Goal: Transaction & Acquisition: Purchase product/service

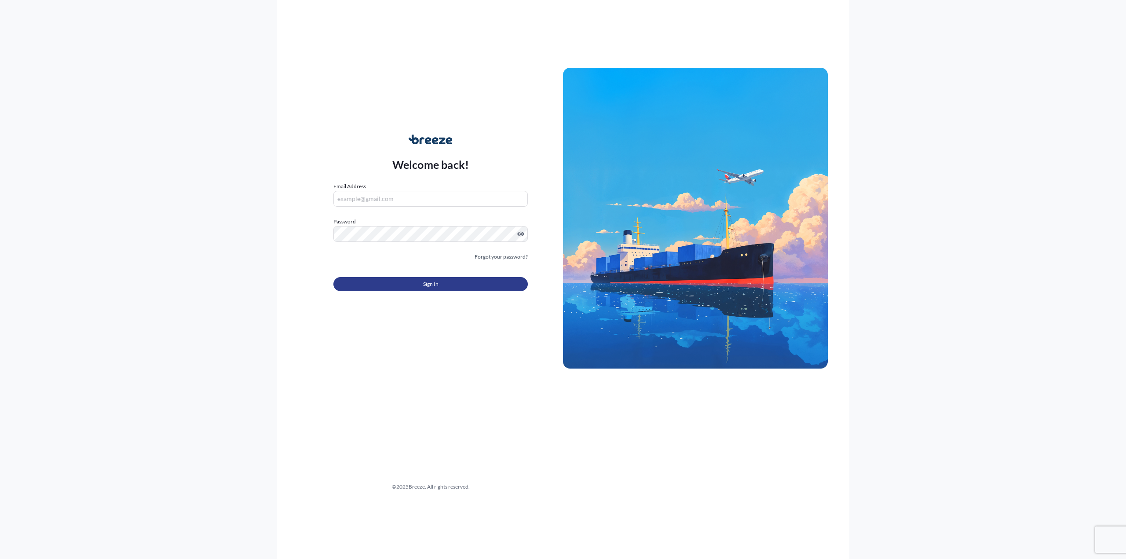
type input "[EMAIL_ADDRESS][DOMAIN_NAME]"
click at [468, 285] on button "Sign In" at bounding box center [430, 284] width 194 height 14
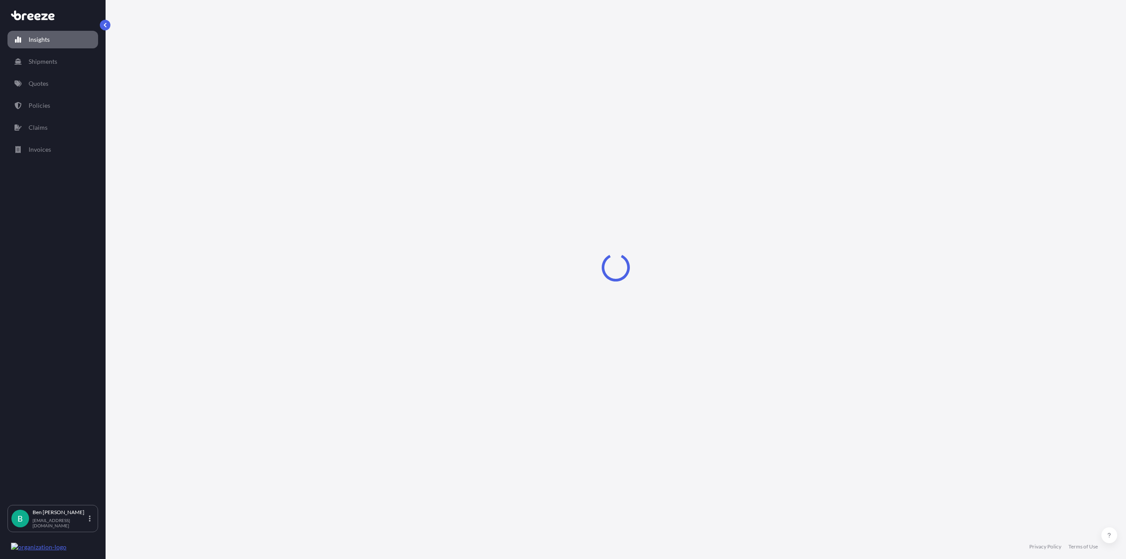
select select "2025"
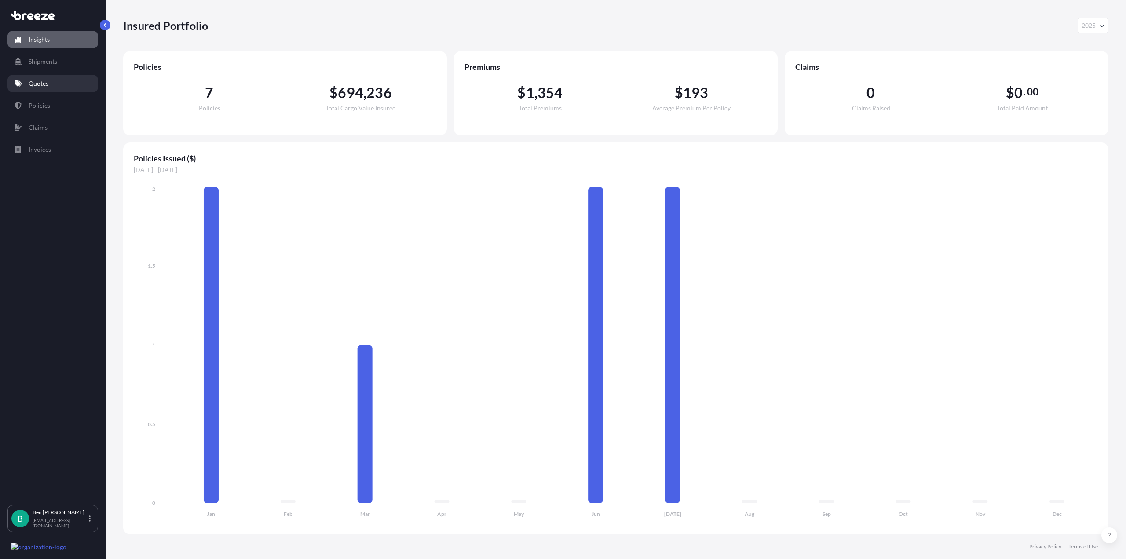
click at [51, 85] on link "Quotes" at bounding box center [52, 84] width 91 height 18
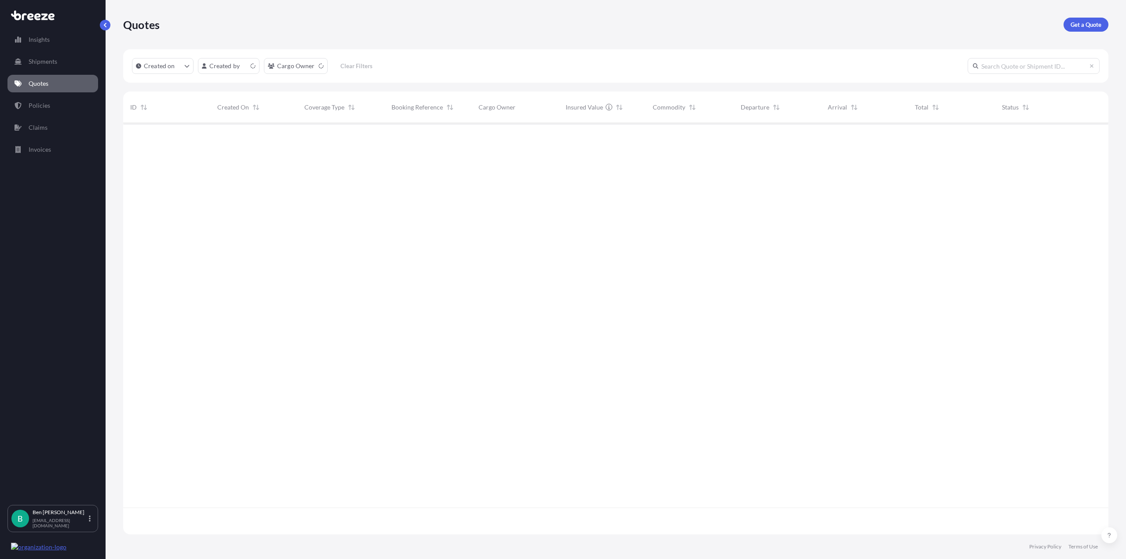
scroll to position [410, 979]
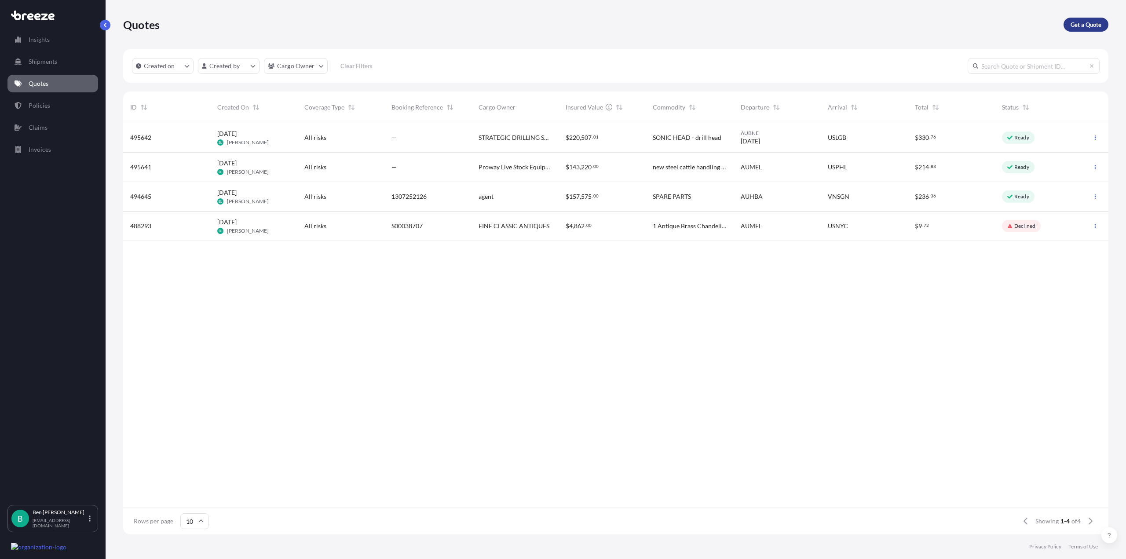
click at [1094, 25] on p "Get a Quote" at bounding box center [1086, 24] width 31 height 9
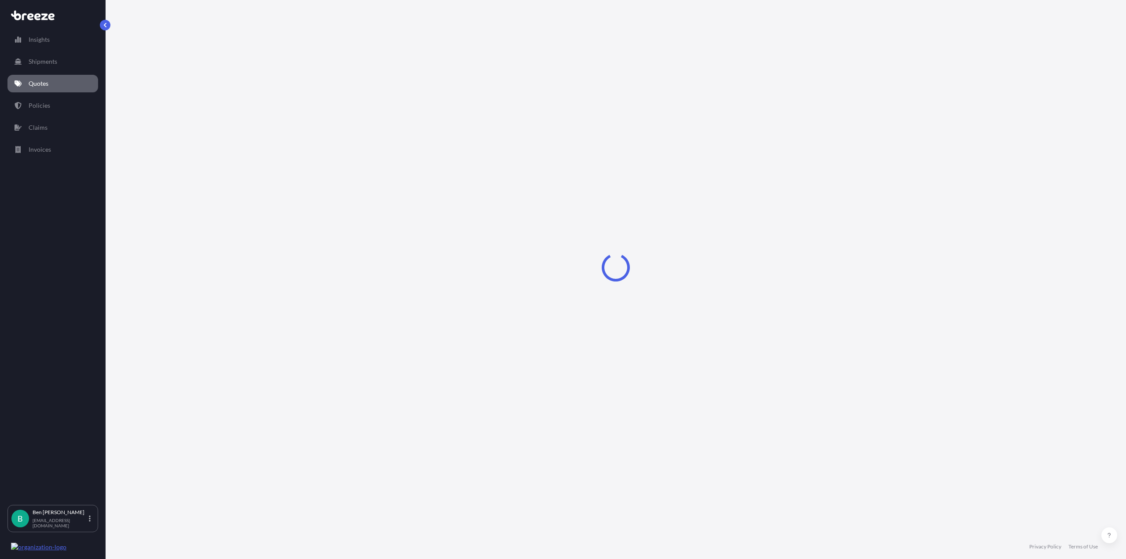
select select "Sea"
select select "1"
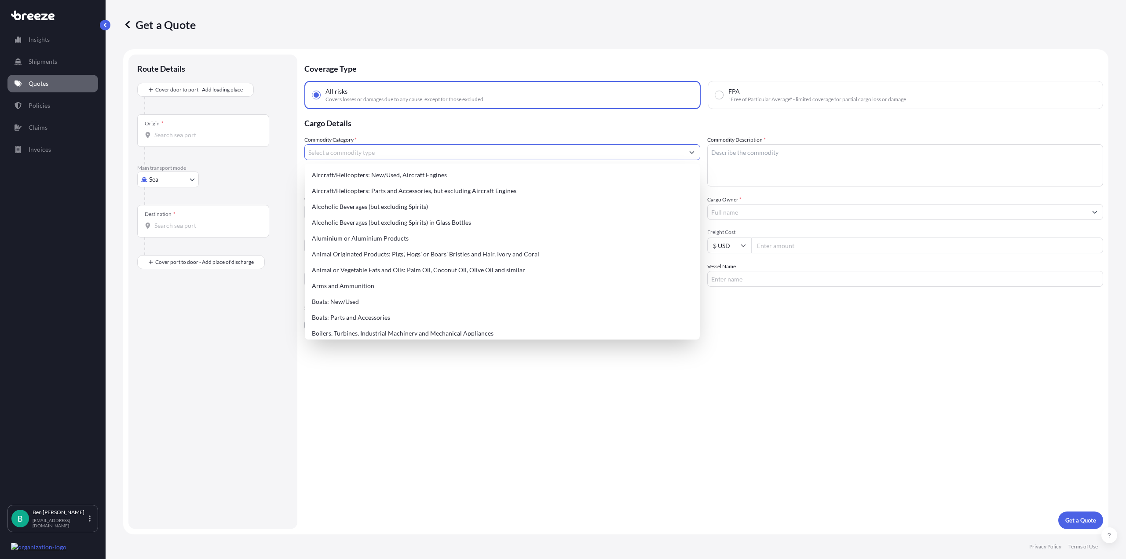
click at [687, 159] on button "Show suggestions" at bounding box center [692, 152] width 16 height 16
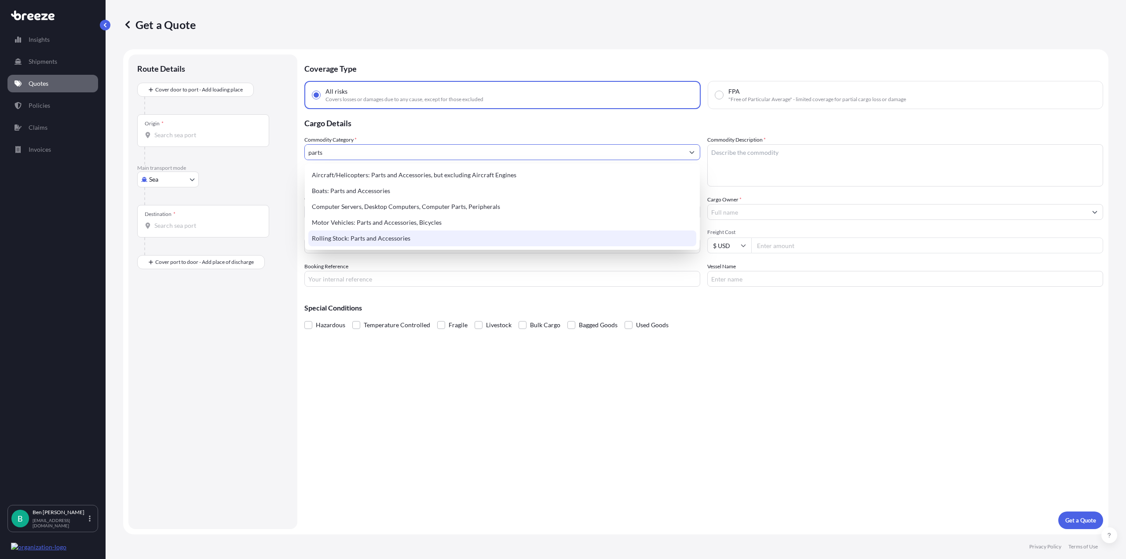
click at [541, 242] on div "Rolling Stock: Parts and Accessories" at bounding box center [502, 238] width 388 height 16
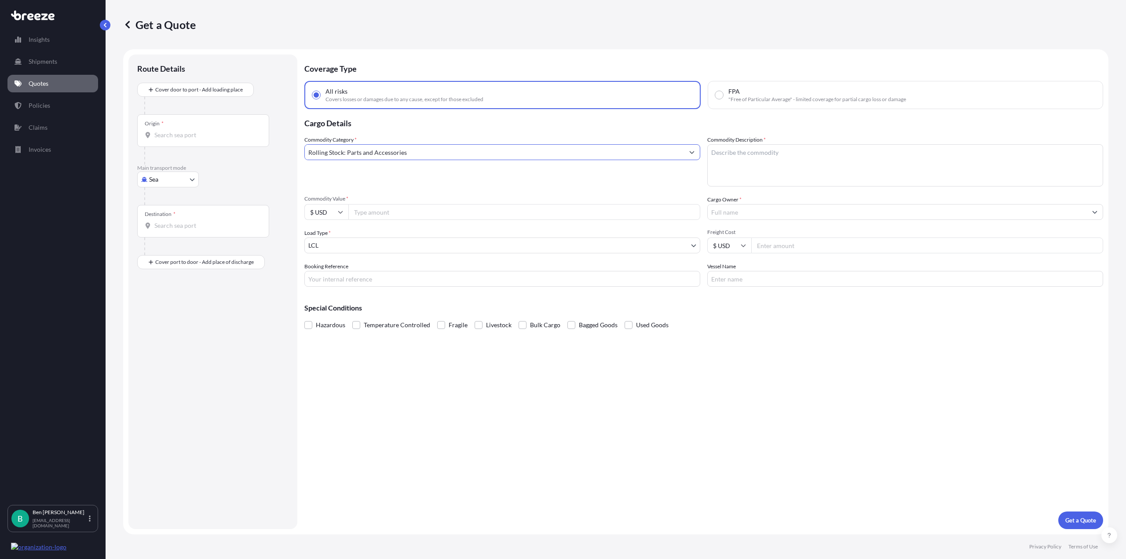
type input "Rolling Stock: Parts and Accessories"
click at [801, 155] on textarea "Commodity Description *" at bounding box center [905, 165] width 396 height 42
paste textarea "Scanner, Valve and Communications System Camera Ball Prop Brake Kit and Proport…"
click at [798, 155] on textarea "Scanner, Valve and Communications System Camera Ball Prop Brake Kit and Proport…" at bounding box center [905, 165] width 396 height 42
click at [783, 163] on textarea "Scanner, Valve and Communications System Camera Ball Prop Brake Kit and Proport…" at bounding box center [905, 165] width 396 height 42
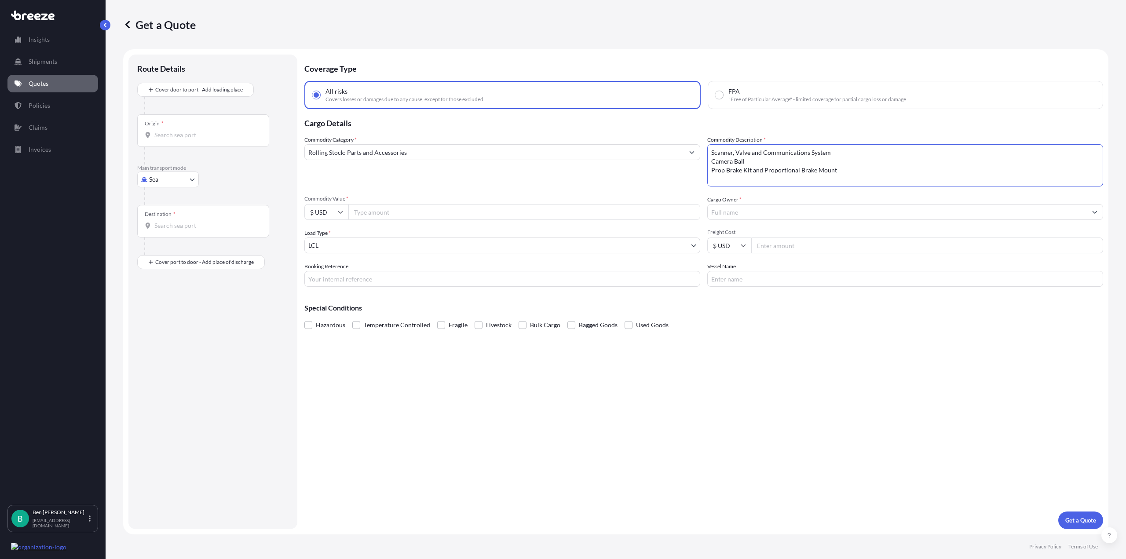
type textarea "Scanner, Valve and Communications System Camera Ball Prop Brake Kit and Proport…"
click at [378, 214] on input "Commodity Value *" at bounding box center [524, 212] width 352 height 16
click at [537, 214] on input "Commodity Value *" at bounding box center [524, 212] width 352 height 16
type input "30182.07"
click at [333, 215] on input "$ USD" at bounding box center [326, 212] width 44 height 16
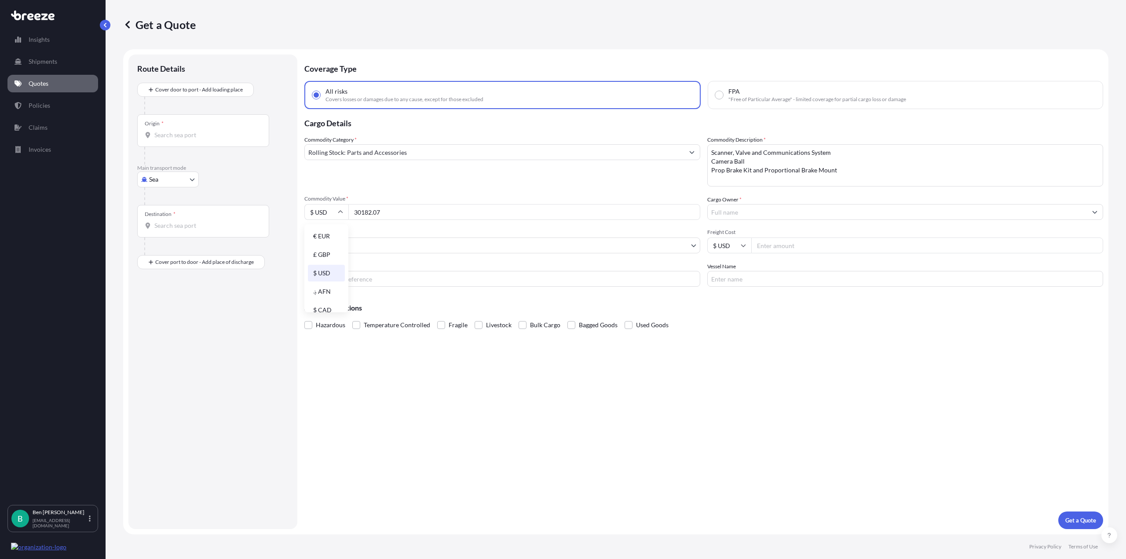
click at [322, 211] on input "$ USD" at bounding box center [326, 212] width 44 height 16
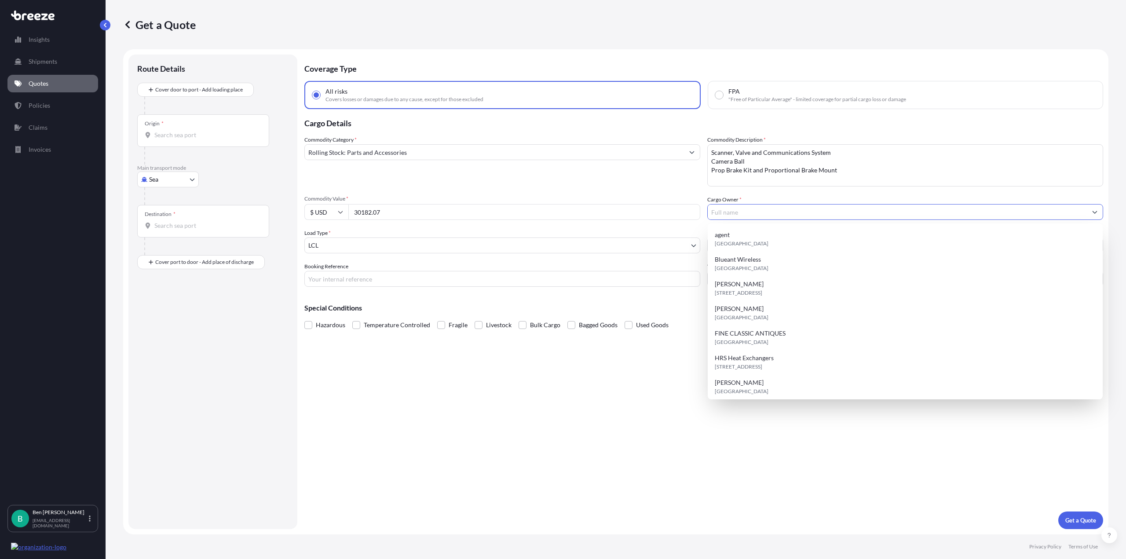
click at [737, 214] on input "Cargo Owner *" at bounding box center [897, 212] width 379 height 16
drag, startPoint x: 525, startPoint y: 449, endPoint x: 524, endPoint y: 457, distance: 7.5
click at [527, 449] on div "Coverage Type All risks Covers losses or damages due to any cause, except for t…" at bounding box center [703, 292] width 799 height 475
click at [766, 211] on input "Cargo Owner *" at bounding box center [897, 212] width 379 height 16
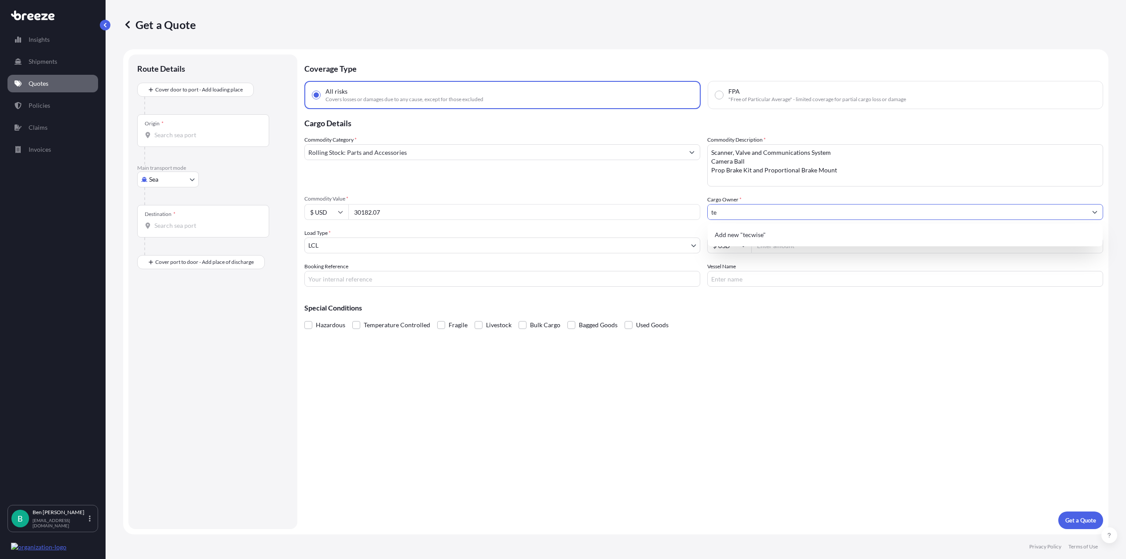
type input "t"
type input "Y"
type input "T"
type input "RCT POWERED"
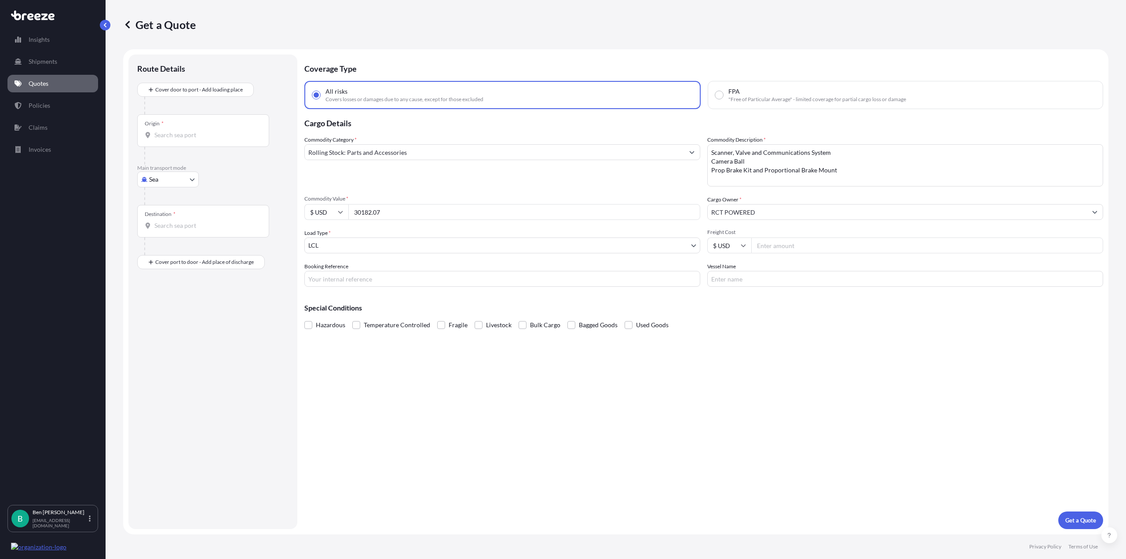
click at [495, 257] on div "Commodity Category * Rolling Stock: Parts and Accessories Commodity Description…" at bounding box center [703, 210] width 799 height 151
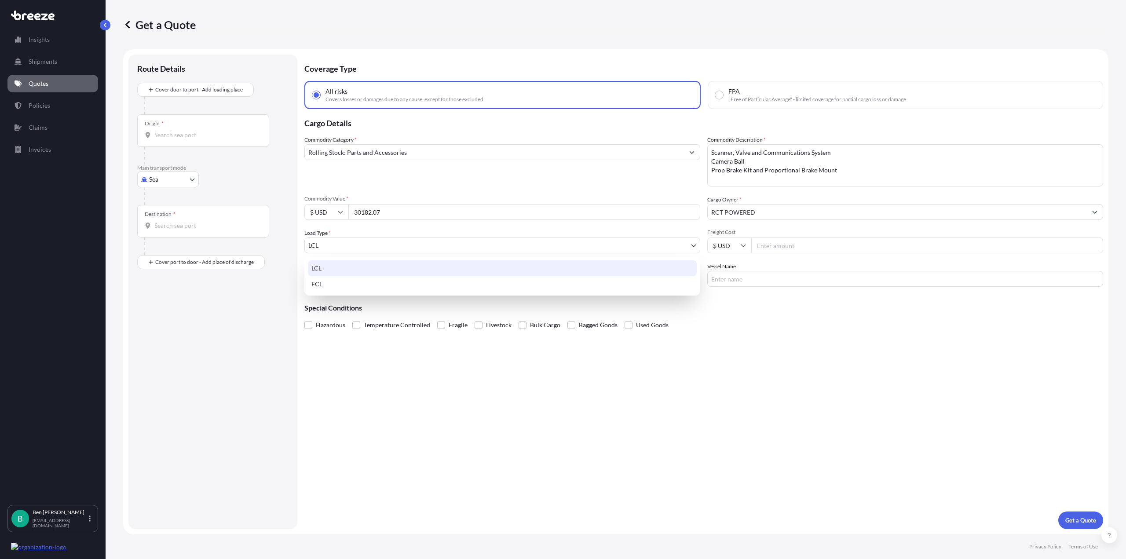
click at [505, 245] on body "1 option available. 0 options available. 1 option available. 0 options availabl…" at bounding box center [563, 279] width 1126 height 559
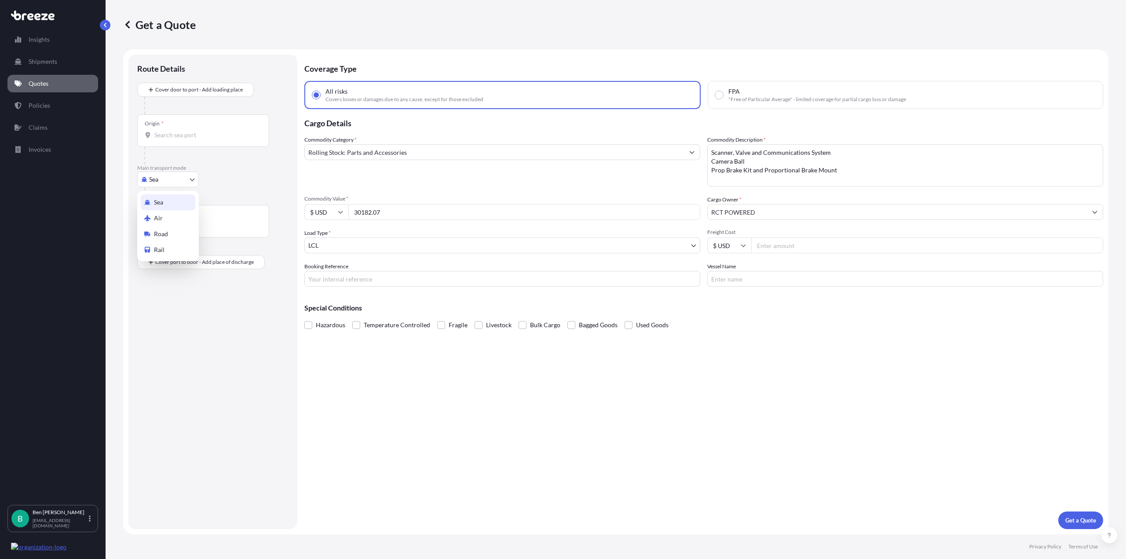
click at [172, 182] on body "Insights Shipments Quotes Policies Claims Invoices B [PERSON_NAME] [PERSON_NAME…" at bounding box center [563, 279] width 1126 height 559
click at [172, 215] on div "Air" at bounding box center [168, 218] width 55 height 16
select select "Air"
click at [323, 214] on input "$ USD" at bounding box center [326, 212] width 44 height 16
click at [432, 370] on div "Coverage Type All risks Covers losses or damages due to any cause, except for t…" at bounding box center [703, 292] width 799 height 475
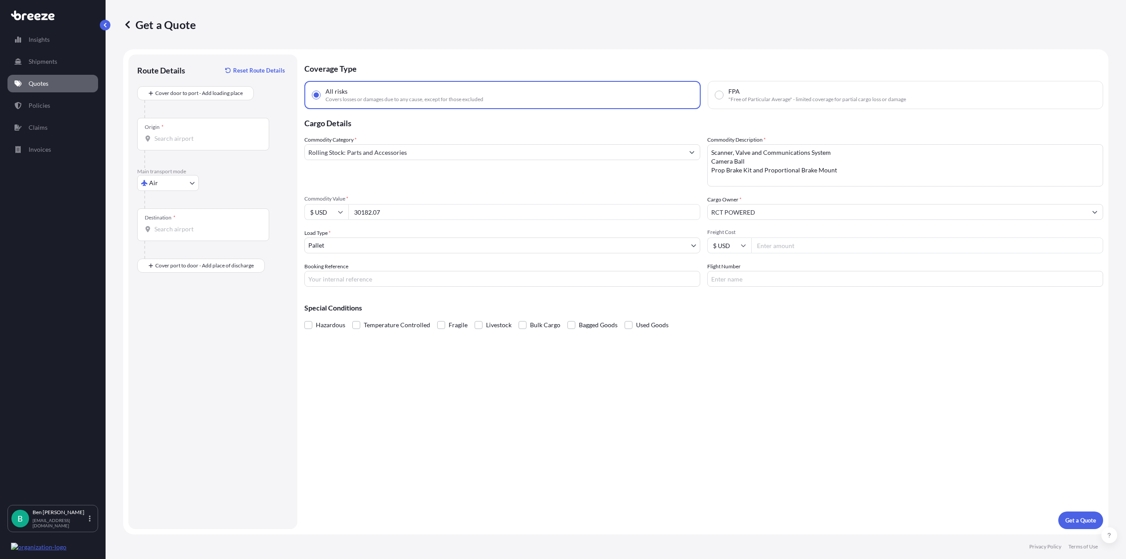
click at [403, 246] on body "Insights Shipments Quotes Policies Claims Invoices B [PERSON_NAME] [PERSON_NAME…" at bounding box center [563, 279] width 1126 height 559
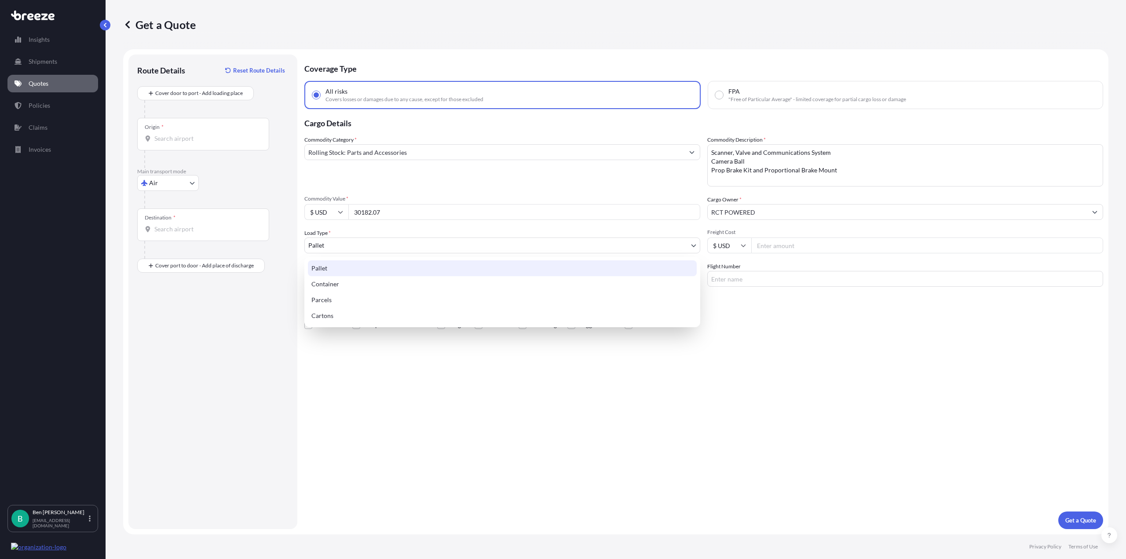
click at [348, 268] on div "Pallet" at bounding box center [502, 268] width 389 height 16
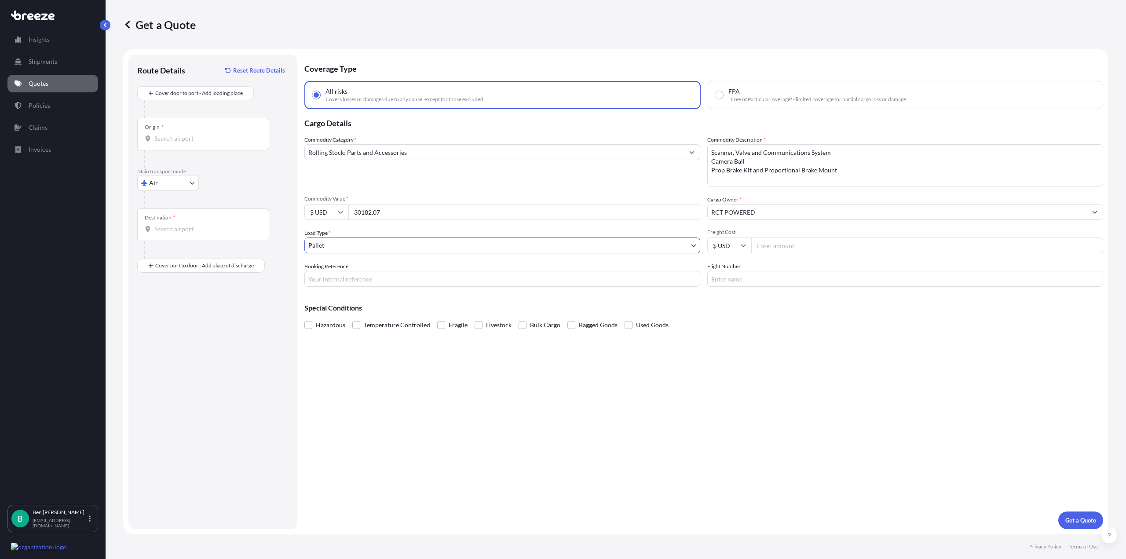
click at [821, 247] on input "Freight Cost" at bounding box center [927, 246] width 352 height 16
type input "2950"
click at [727, 243] on input "$ USD" at bounding box center [729, 246] width 44 height 16
drag, startPoint x: 875, startPoint y: 367, endPoint x: 880, endPoint y: 369, distance: 4.7
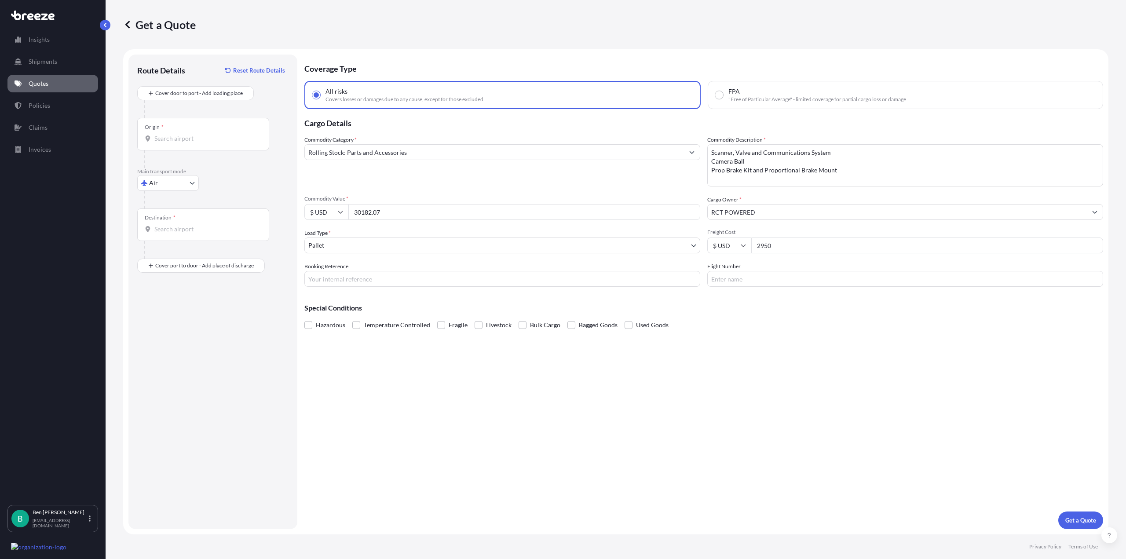
click at [879, 369] on div "Coverage Type All risks Covers losses or damages due to any cause, except for t…" at bounding box center [703, 292] width 799 height 475
click at [402, 280] on input "Booking Reference" at bounding box center [502, 279] width 396 height 16
paste input "S00040757"
type input "S00040757"
click at [765, 279] on input "Flight Number" at bounding box center [905, 279] width 396 height 16
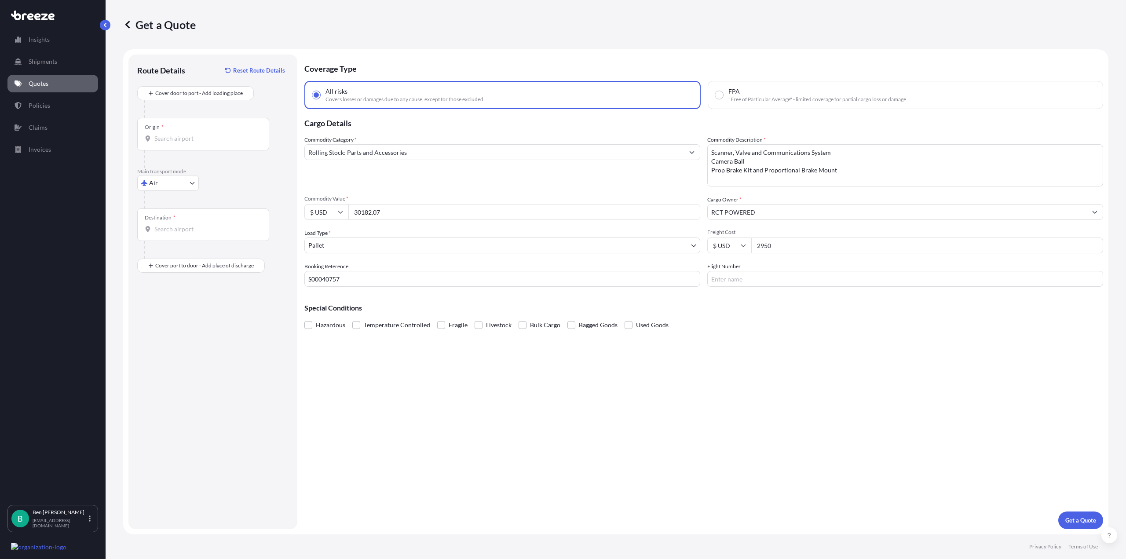
click at [798, 287] on div "Coverage Type All risks Covers losses or damages due to any cause, except for t…" at bounding box center [703, 292] width 799 height 475
click at [804, 273] on input "Flight Number" at bounding box center [905, 279] width 396 height 16
type input "NZ176"
click at [1074, 521] on p "Get a Quote" at bounding box center [1080, 520] width 31 height 9
click at [198, 134] on input "Origin * Please select an origin" at bounding box center [206, 138] width 104 height 9
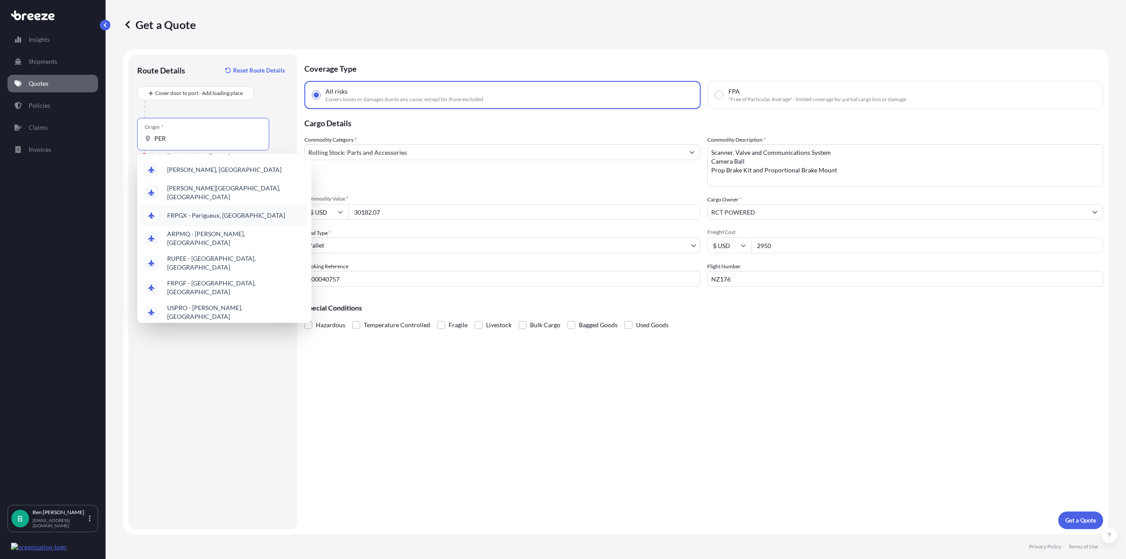
scroll to position [0, 0]
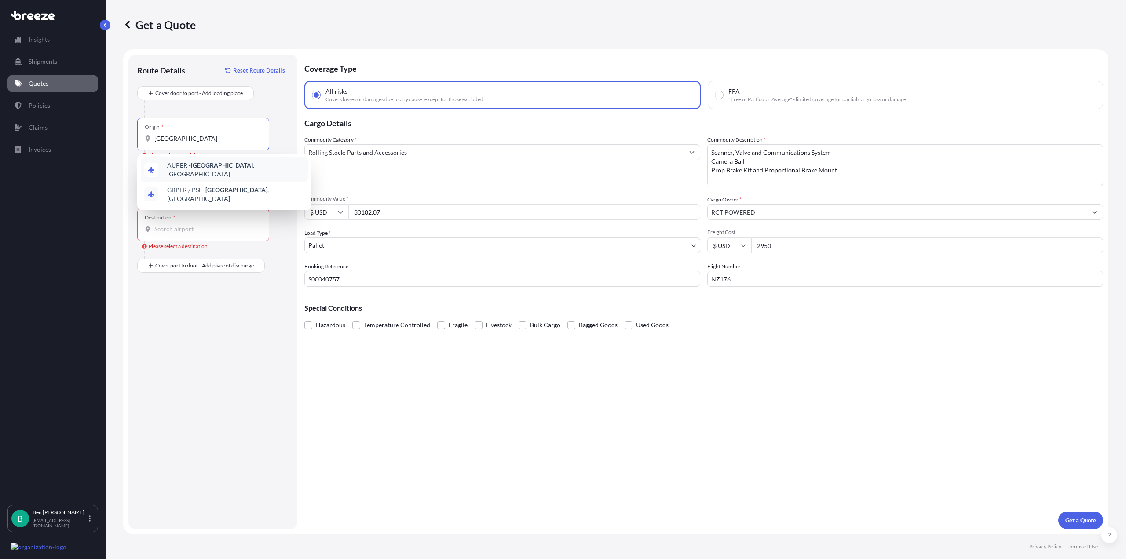
click at [191, 174] on div "AUPER - [GEOGRAPHIC_DATA] , [GEOGRAPHIC_DATA]" at bounding box center [224, 169] width 167 height 25
type input "AUPER - [GEOGRAPHIC_DATA], [GEOGRAPHIC_DATA]"
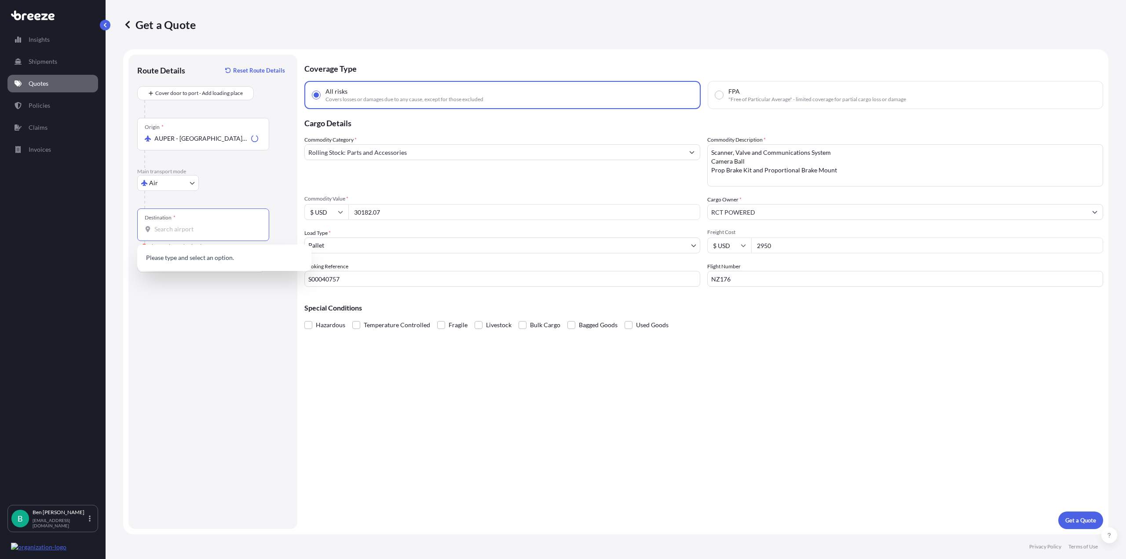
click at [213, 226] on input "Destination * Please select a destination" at bounding box center [206, 229] width 104 height 9
click at [221, 256] on span "BRCNF - Confins Apt / [GEOGRAPHIC_DATA] , [GEOGRAPHIC_DATA]" at bounding box center [235, 261] width 137 height 18
type input "BRCNF - Confins Apt / [GEOGRAPHIC_DATA], [GEOGRAPHIC_DATA]"
click at [1071, 514] on button "Get a Quote" at bounding box center [1080, 521] width 45 height 18
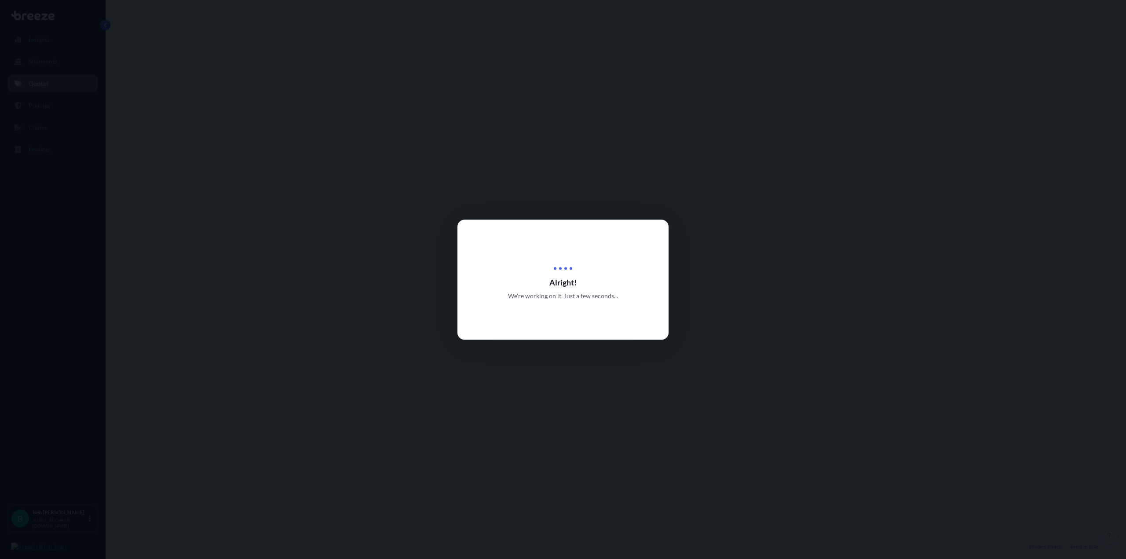
select select "Air"
select select "1"
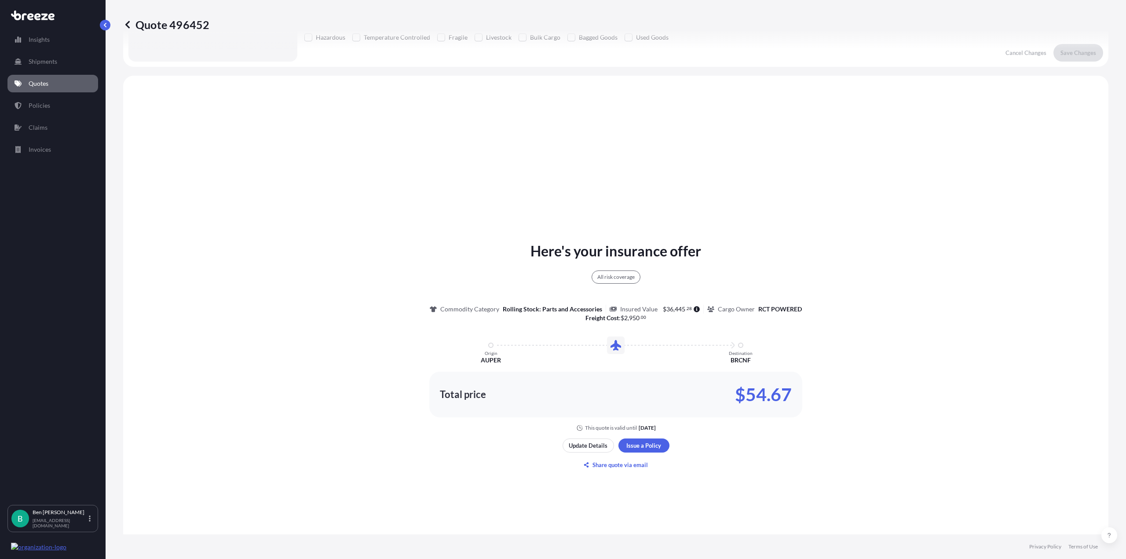
scroll to position [319, 0]
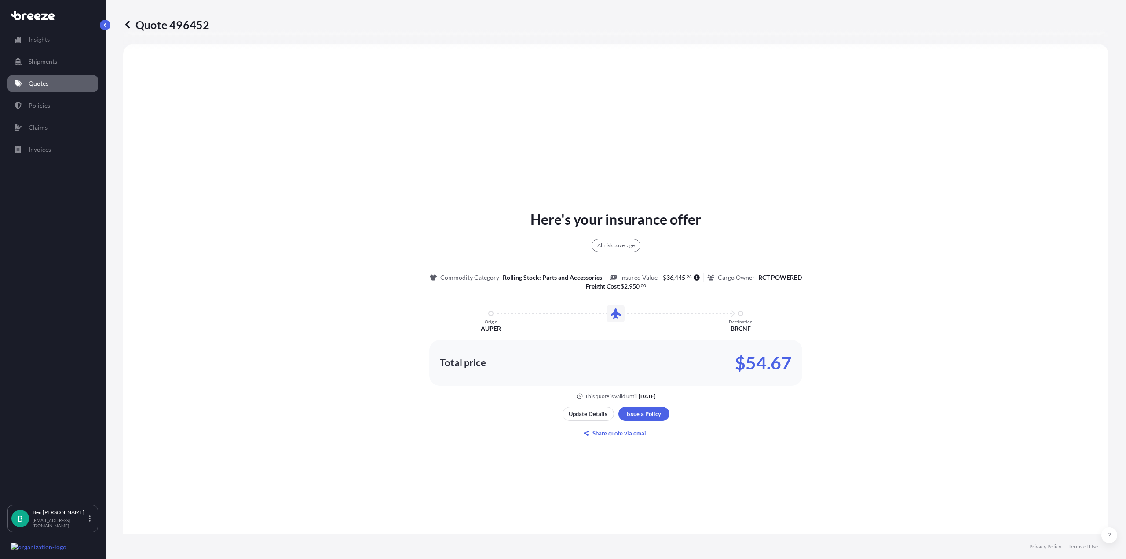
click at [434, 279] on icon at bounding box center [433, 277] width 7 height 7
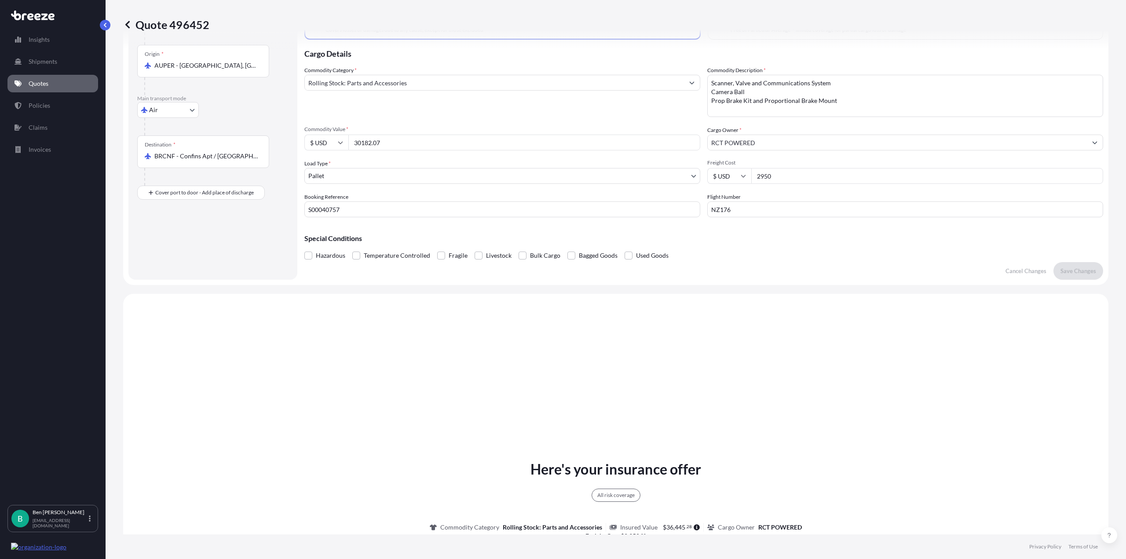
scroll to position [0, 0]
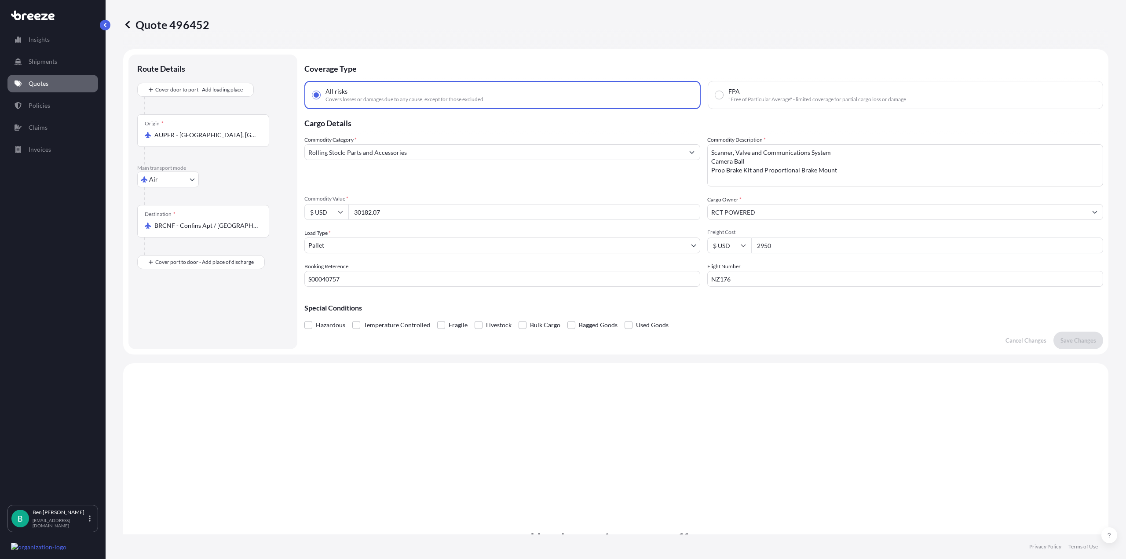
click at [734, 212] on input "RCT POWERED" at bounding box center [897, 212] width 379 height 16
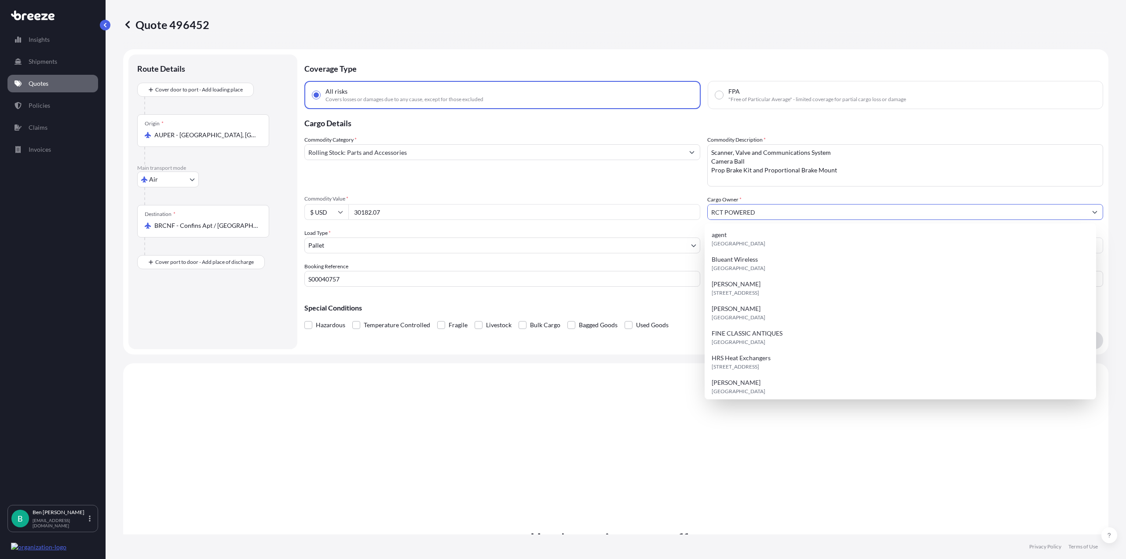
drag, startPoint x: 780, startPoint y: 211, endPoint x: 645, endPoint y: 213, distance: 134.6
click at [645, 213] on div "Commodity Category * Rolling Stock: Parts and Accessories Commodity Description…" at bounding box center [703, 210] width 799 height 151
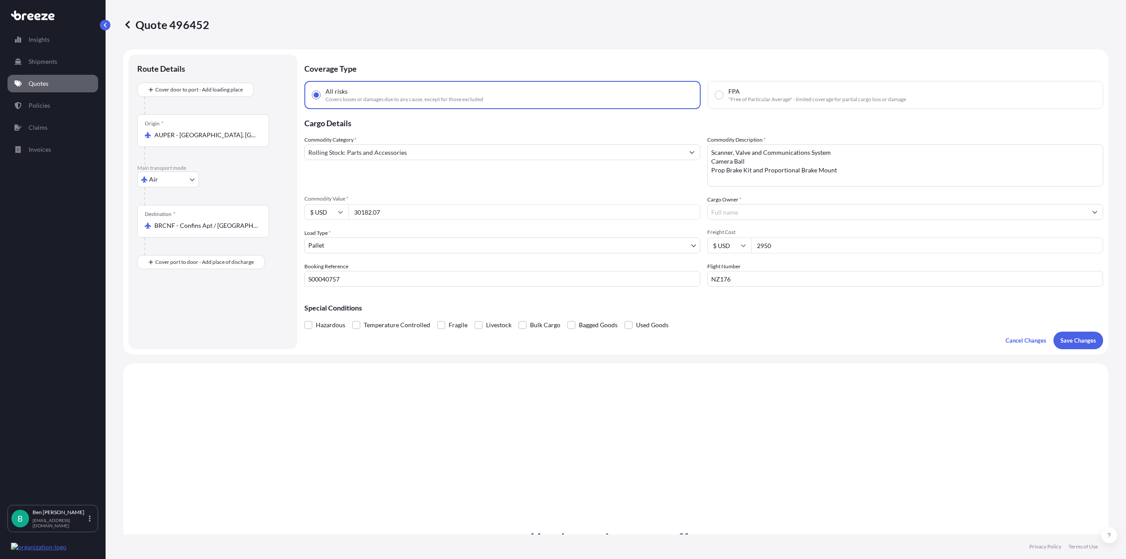
drag, startPoint x: 796, startPoint y: 205, endPoint x: 794, endPoint y: 211, distance: 6.8
click at [794, 210] on input "Cargo Owner *" at bounding box center [897, 212] width 379 height 16
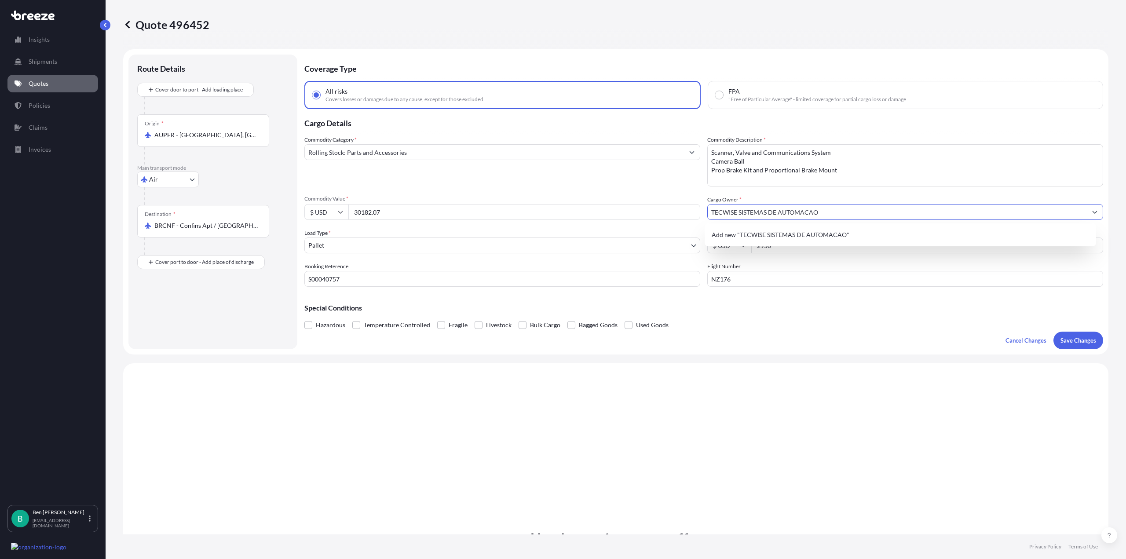
type input "TECWISE SISTEMAS DE AUTOMACAO"
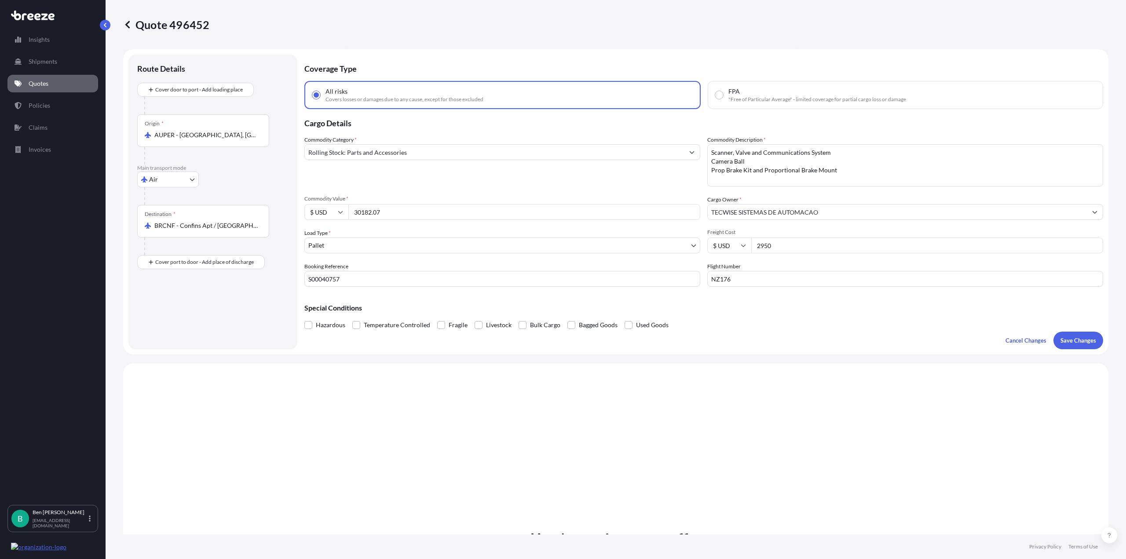
click at [1104, 342] on div "Quote 496452 Route Details Cover door to port - Add loading place Place of load…" at bounding box center [616, 267] width 1020 height 534
click at [1088, 344] on p "Save Changes" at bounding box center [1079, 340] width 36 height 9
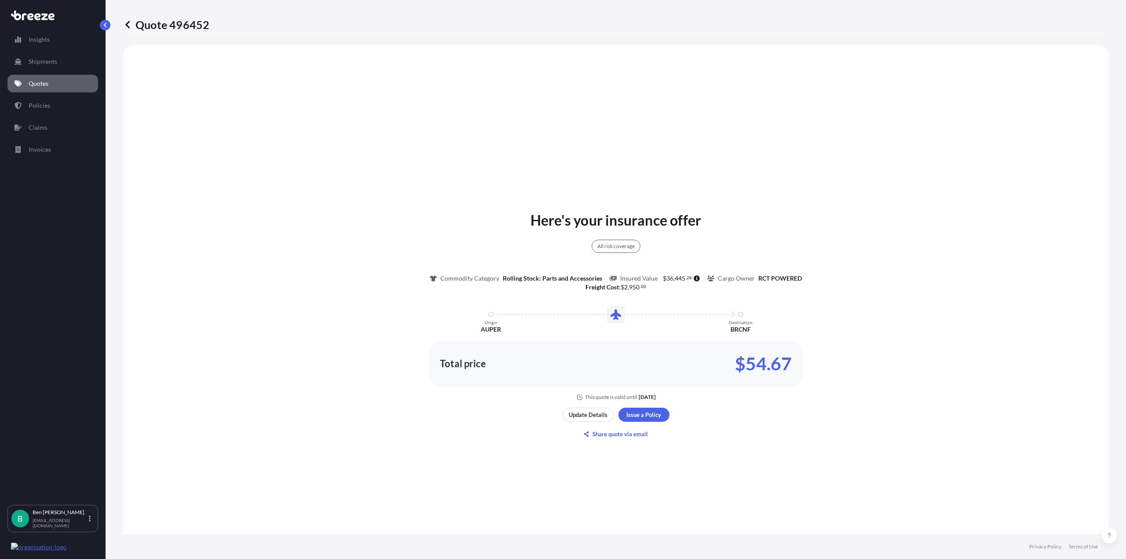
scroll to position [319, 0]
select select "Air"
select select "1"
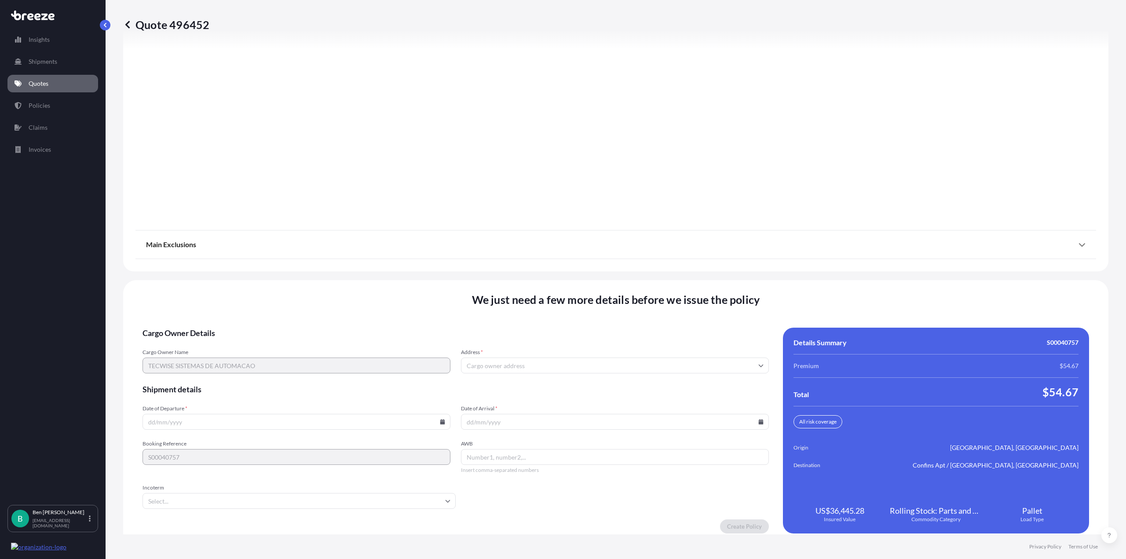
scroll to position [977, 0]
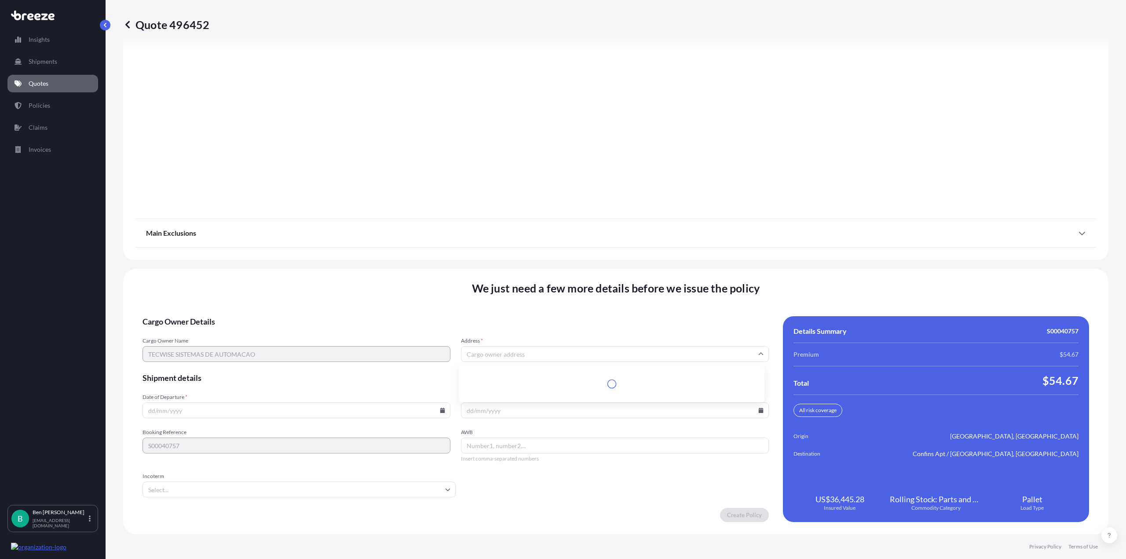
drag, startPoint x: 514, startPoint y: 361, endPoint x: 518, endPoint y: 355, distance: 7.1
click at [515, 360] on input "Address *" at bounding box center [615, 354] width 308 height 16
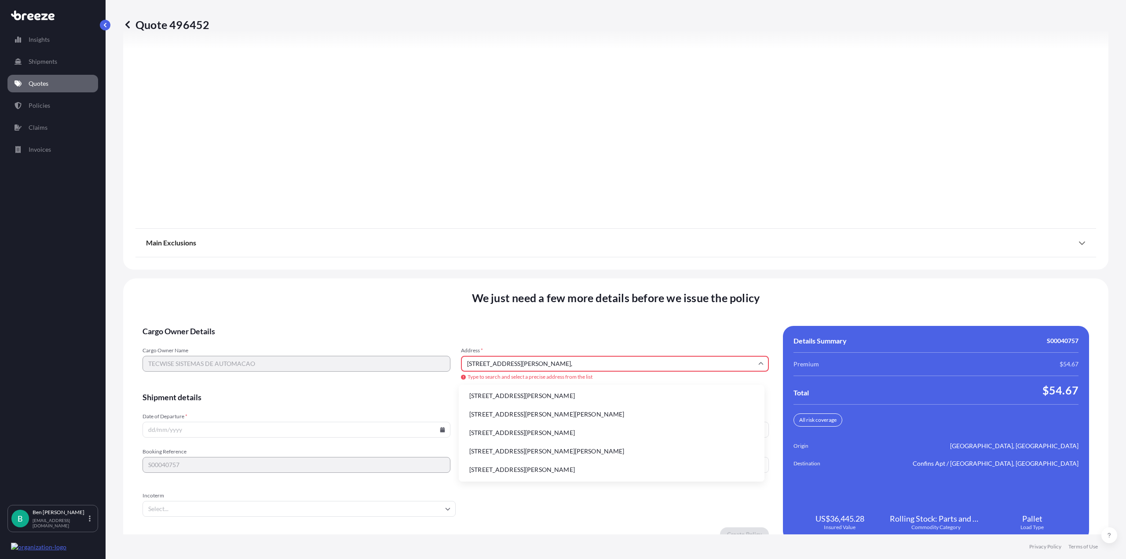
scroll to position [0, 0]
type input "A"
click at [727, 401] on li "[STREET_ADDRESS][PERSON_NAME]" at bounding box center [611, 396] width 299 height 17
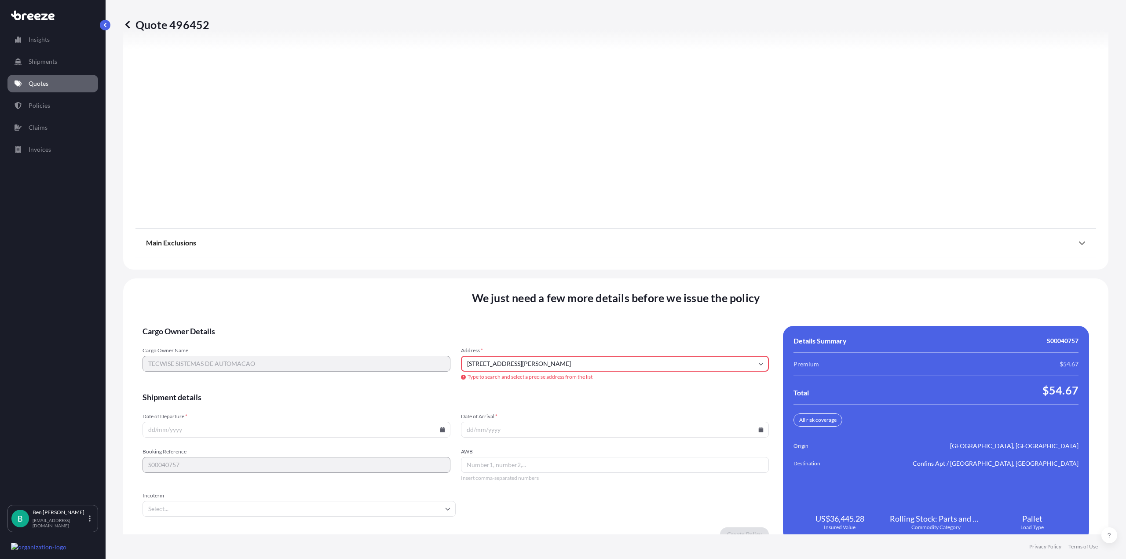
type input "[STREET_ADDRESS][PERSON_NAME]"
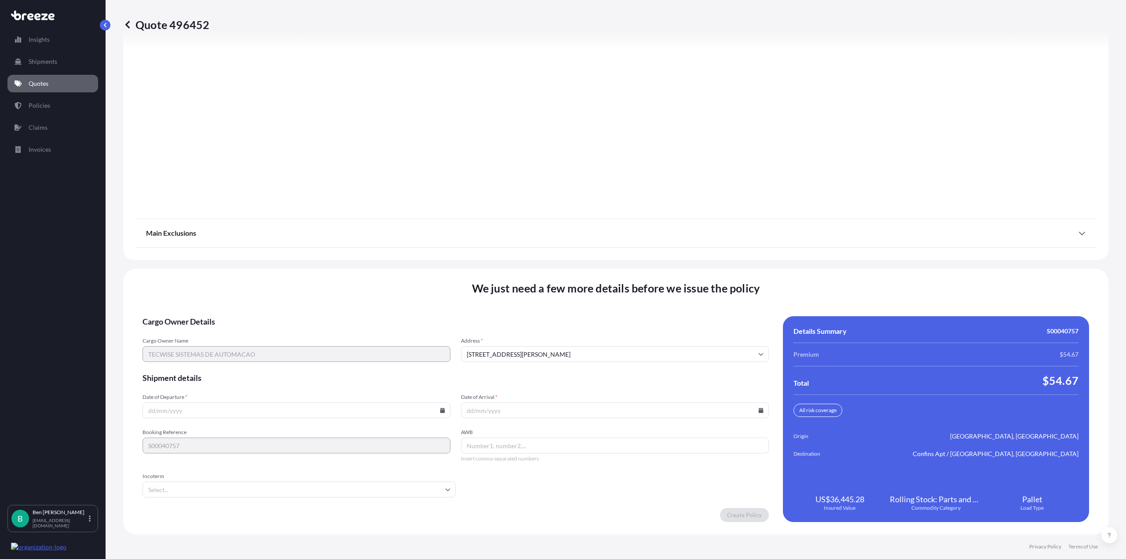
click at [264, 415] on input "Date of Departure *" at bounding box center [297, 410] width 308 height 16
click at [443, 409] on icon at bounding box center [442, 410] width 5 height 5
click at [256, 333] on button "12" at bounding box center [255, 332] width 14 height 14
type input "[DATE]"
click at [761, 413] on input "Date of Arrival *" at bounding box center [615, 410] width 308 height 16
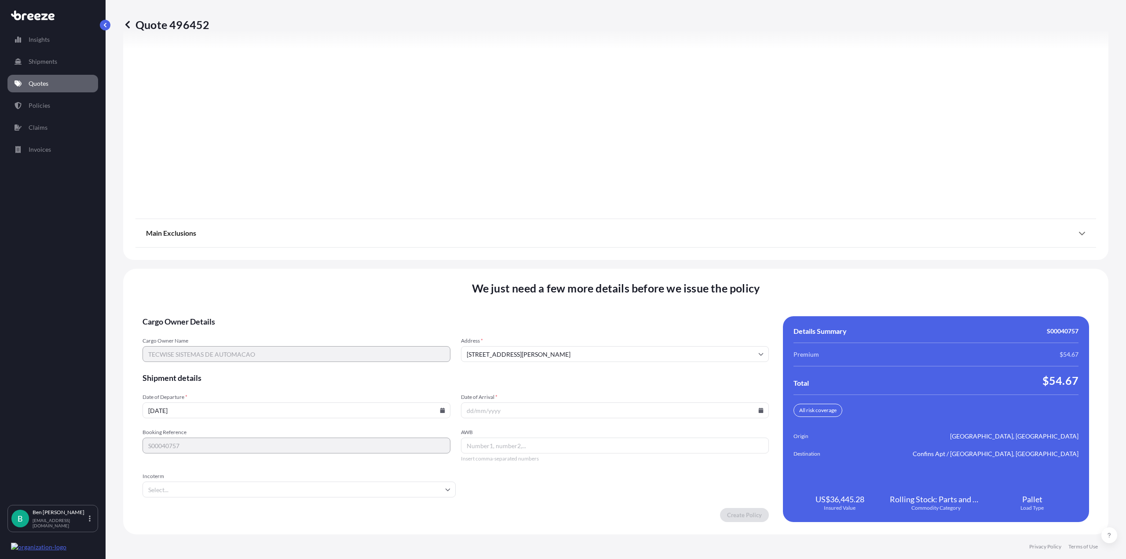
click at [752, 409] on input "Date of Arrival *" at bounding box center [615, 410] width 308 height 16
click at [759, 409] on icon at bounding box center [761, 410] width 5 height 5
click at [568, 352] on button "19" at bounding box center [571, 349] width 14 height 14
type input "[DATE]"
click at [493, 450] on input "AWB" at bounding box center [615, 446] width 308 height 16
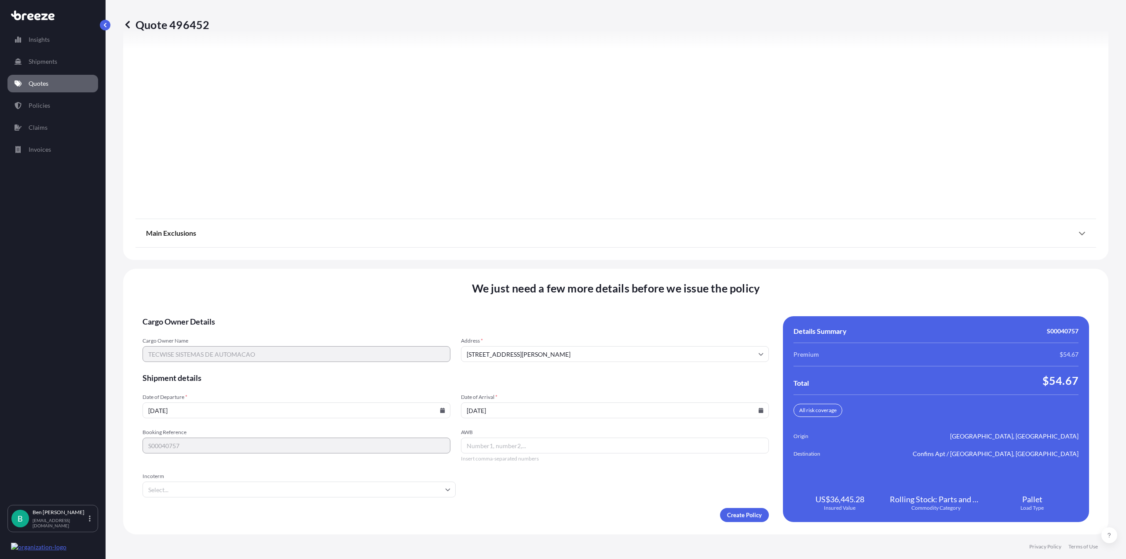
click at [501, 444] on input "AWB" at bounding box center [615, 446] width 308 height 16
paste input "045-11159035"
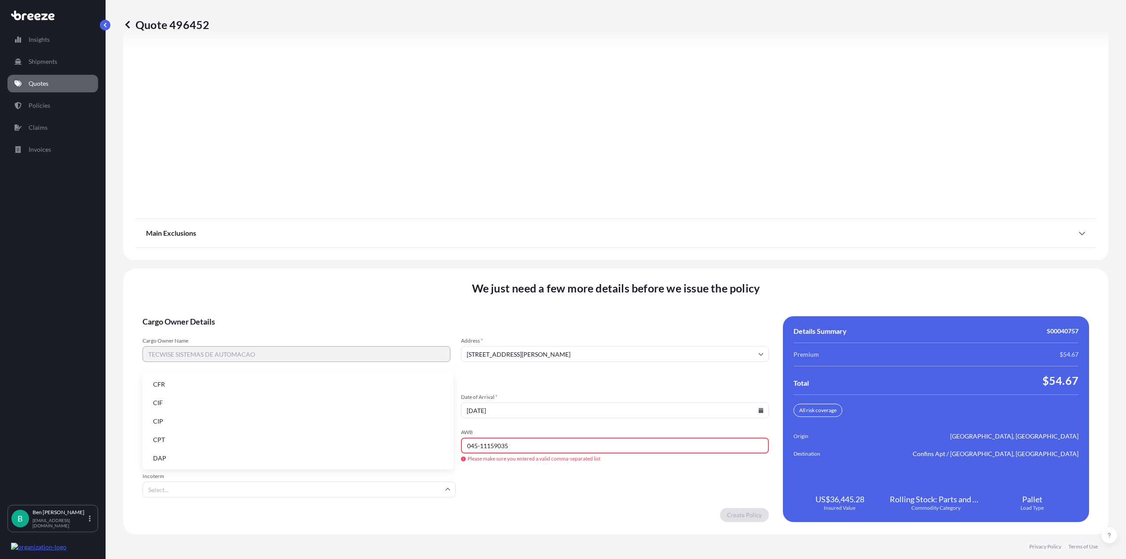
click at [344, 487] on input "Incoterm" at bounding box center [299, 490] width 313 height 16
click at [234, 406] on li "EXW" at bounding box center [298, 402] width 304 height 17
click at [559, 450] on input "045-11159035" at bounding box center [615, 446] width 308 height 16
click at [476, 448] on input "045-11159035" at bounding box center [615, 446] width 308 height 16
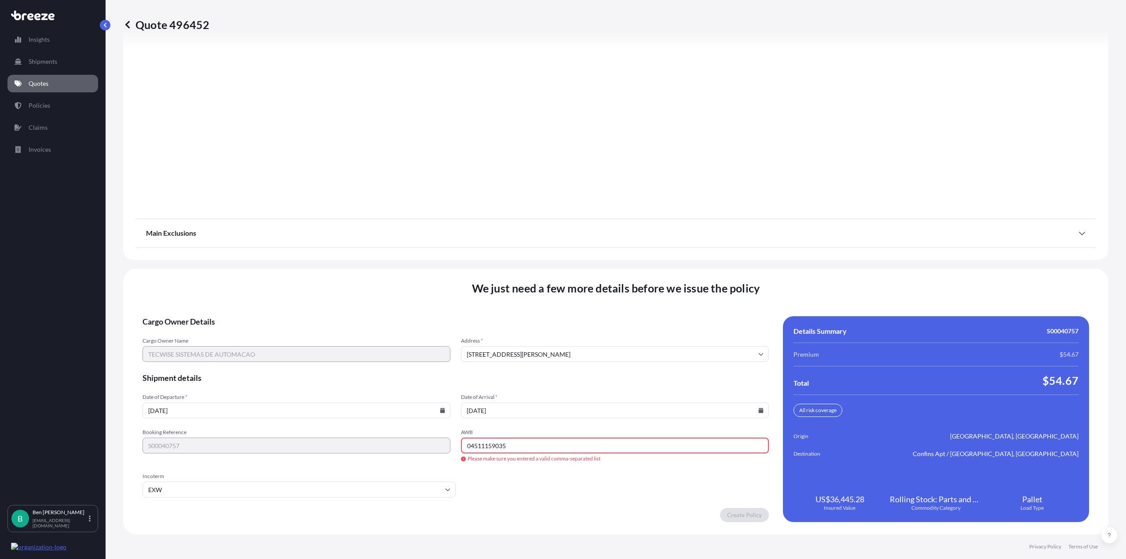
type input "04511159035"
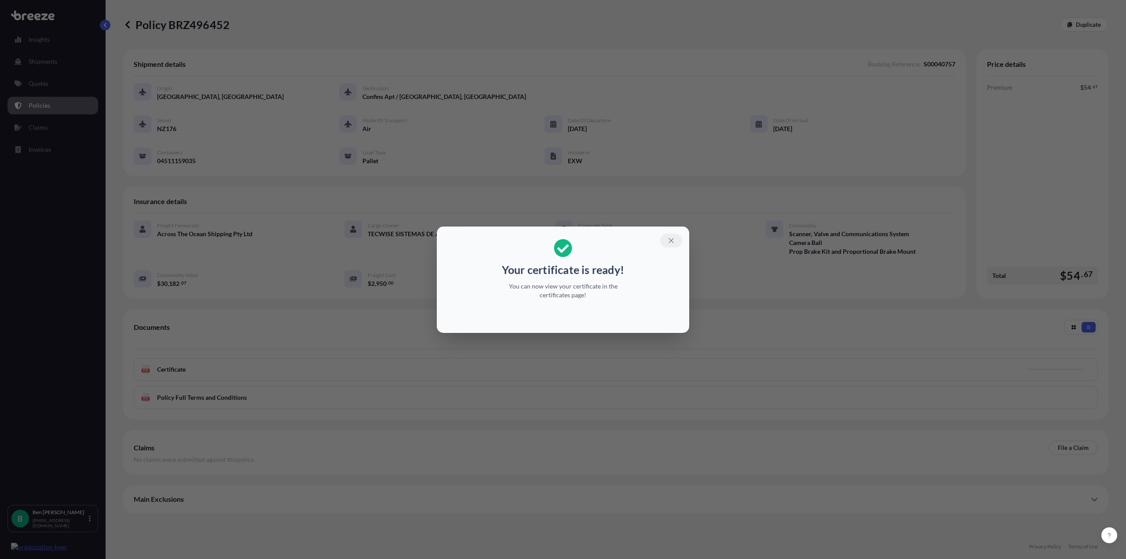
click at [672, 240] on icon "button" at bounding box center [671, 241] width 8 height 8
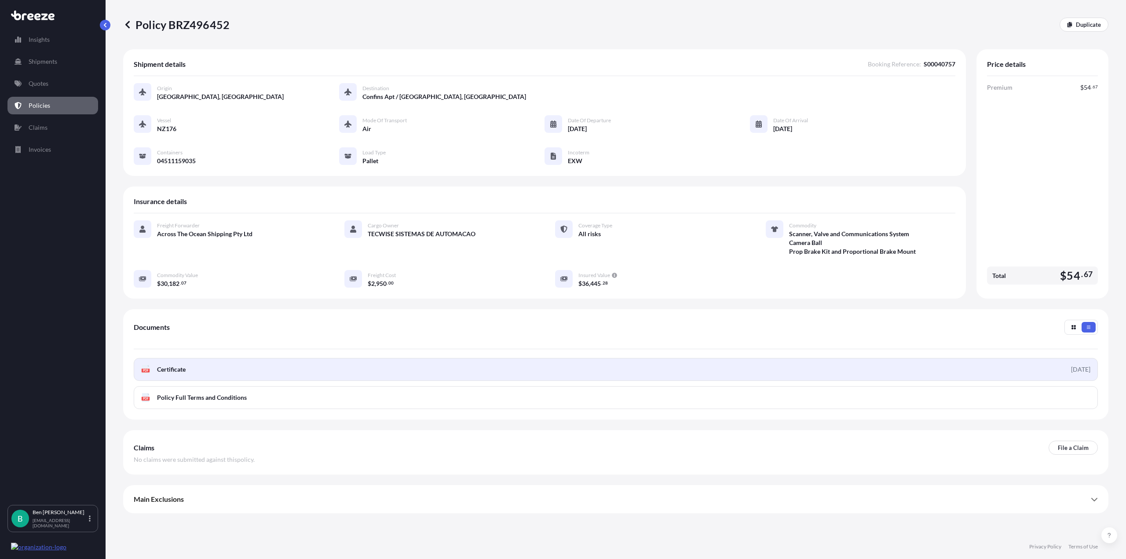
click at [1071, 369] on div "[DATE]" at bounding box center [1080, 369] width 19 height 9
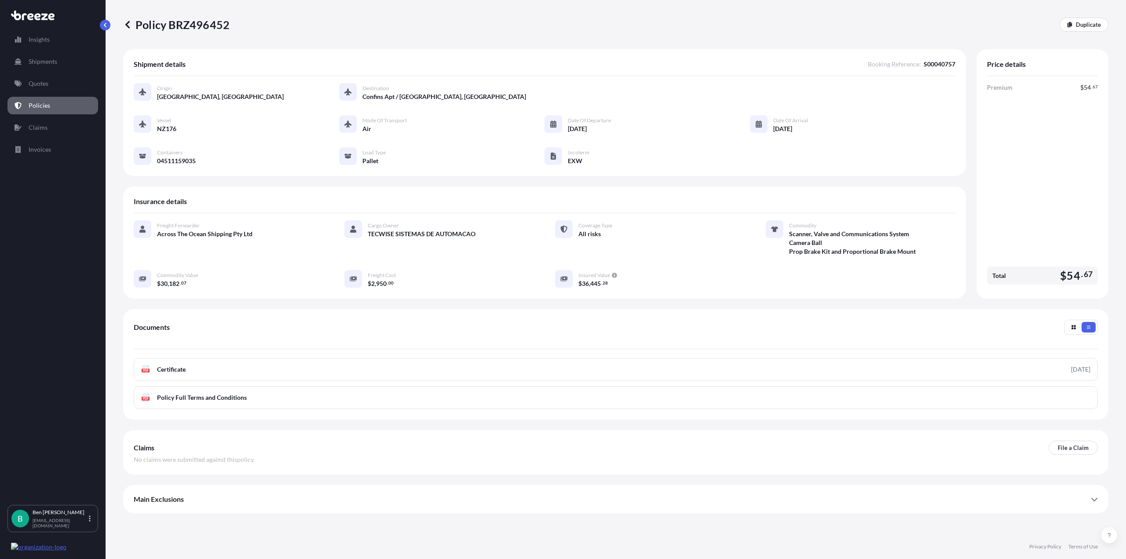
click at [1036, 278] on div "Total $ 54 . 67" at bounding box center [1042, 276] width 111 height 18
click at [1040, 227] on div "Premium $ 54 . 67 Total $ 54 . 67" at bounding box center [1042, 185] width 111 height 205
